Goal: Transaction & Acquisition: Purchase product/service

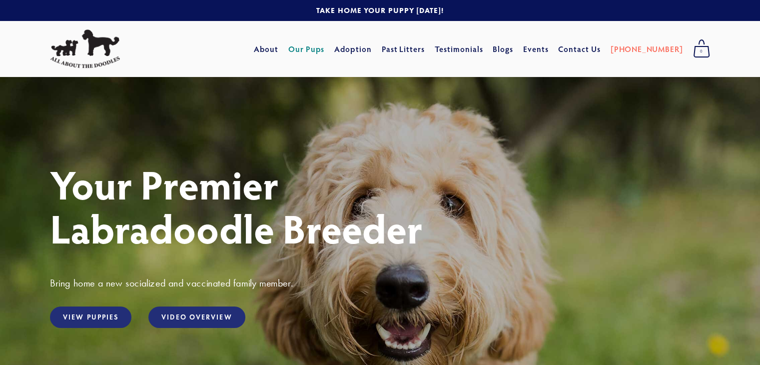
click at [325, 48] on link "Our Pups" at bounding box center [306, 49] width 36 height 18
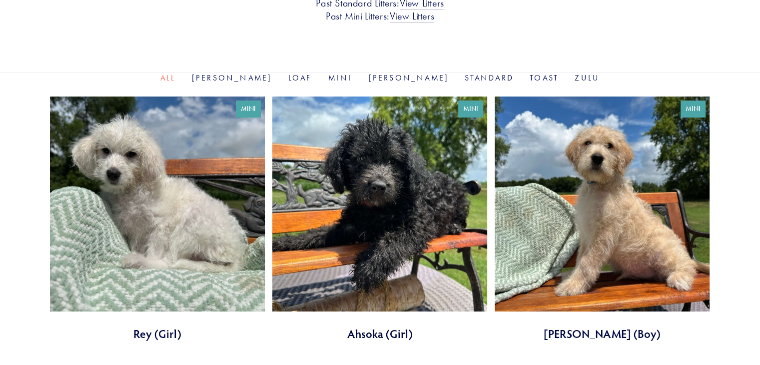
scroll to position [250, 0]
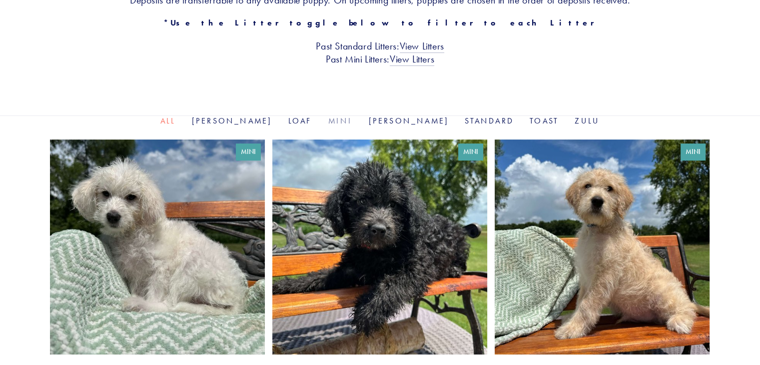
click at [346, 122] on link "Mini" at bounding box center [340, 120] width 24 height 9
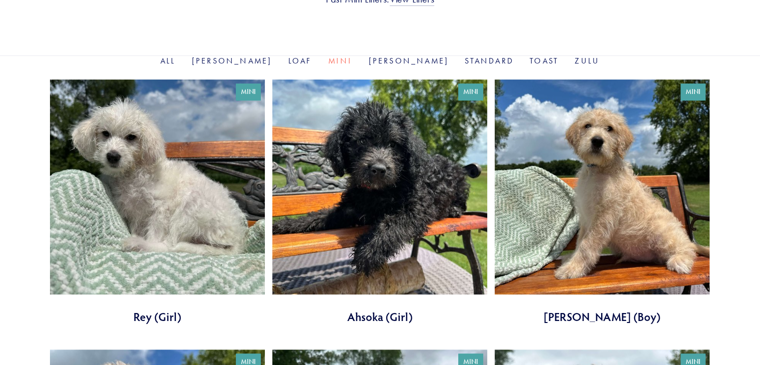
scroll to position [300, 0]
